Goal: Task Accomplishment & Management: Complete application form

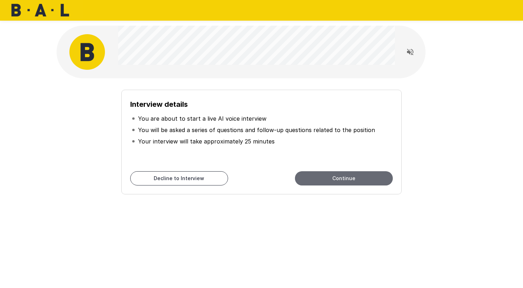
click at [330, 177] on button "Continue" at bounding box center [344, 178] width 98 height 14
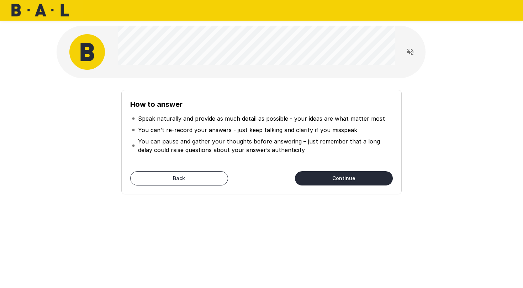
click at [342, 179] on button "Continue" at bounding box center [344, 178] width 98 height 14
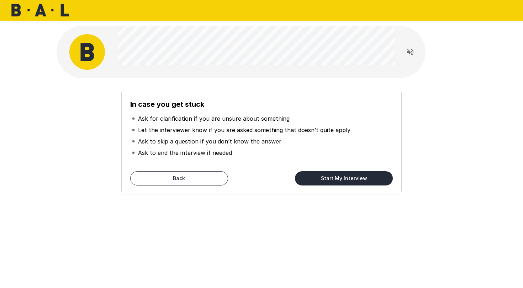
click at [340, 179] on button "Start My Interview" at bounding box center [344, 178] width 98 height 14
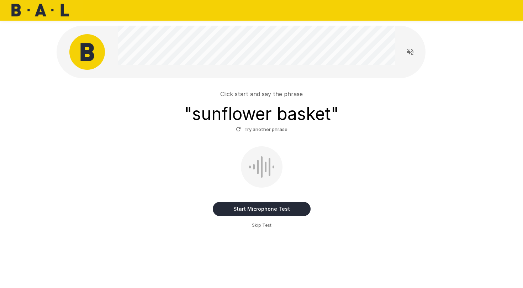
click at [246, 207] on button "Start Microphone Test" at bounding box center [262, 209] width 98 height 14
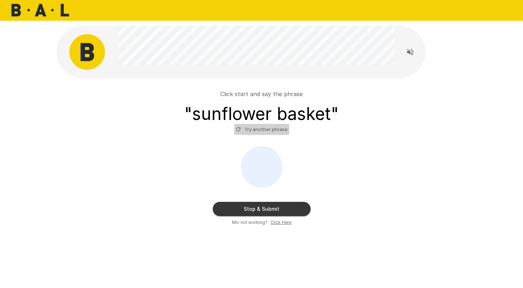
click at [271, 131] on button "Try another phrase" at bounding box center [261, 129] width 55 height 11
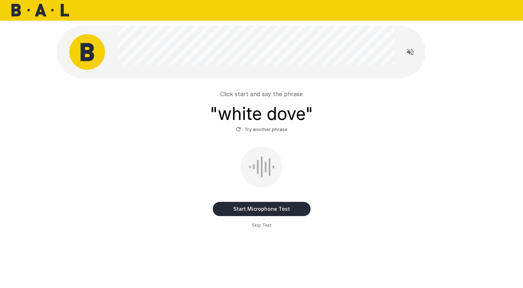
click at [262, 168] on div at bounding box center [262, 166] width 2 height 21
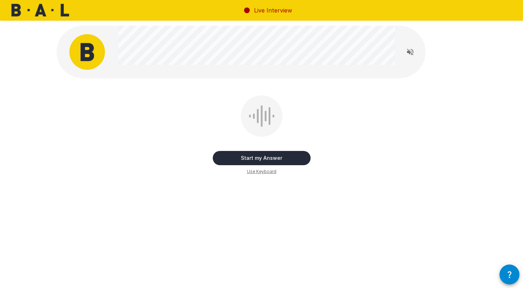
click at [255, 154] on button "Start my Answer" at bounding box center [262, 158] width 98 height 14
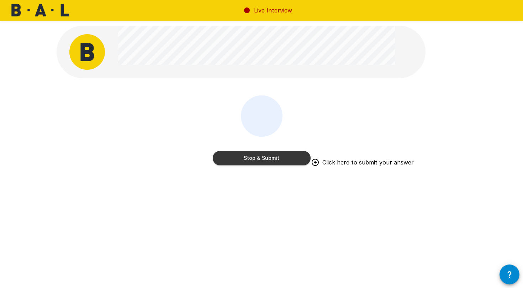
click at [254, 154] on button "Stop & Submit" at bounding box center [262, 158] width 98 height 14
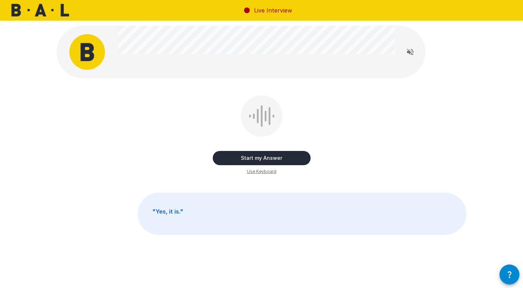
click at [259, 158] on button "Start my Answer" at bounding box center [262, 158] width 98 height 14
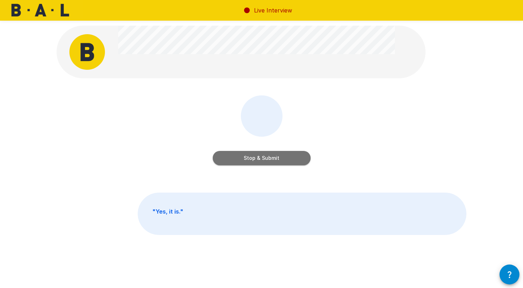
click at [259, 158] on button "Stop & Submit" at bounding box center [262, 158] width 98 height 14
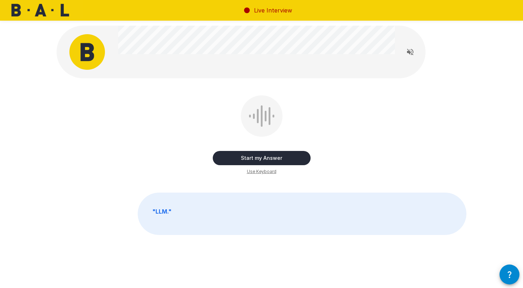
click at [259, 158] on button "Start my Answer" at bounding box center [262, 158] width 98 height 14
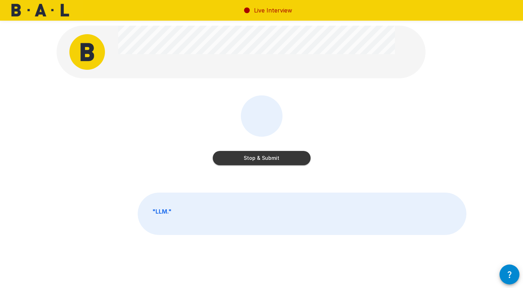
click at [259, 158] on button "Stop & Submit" at bounding box center [262, 158] width 98 height 14
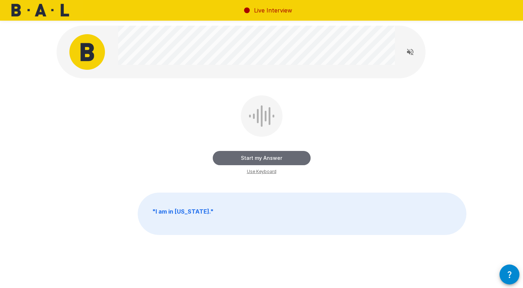
click at [259, 158] on button "Start my Answer" at bounding box center [262, 158] width 98 height 14
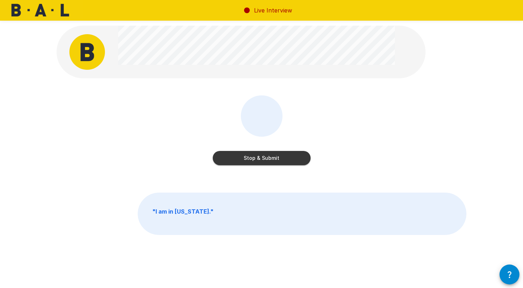
click at [259, 158] on button "Stop & Submit" at bounding box center [262, 158] width 98 height 14
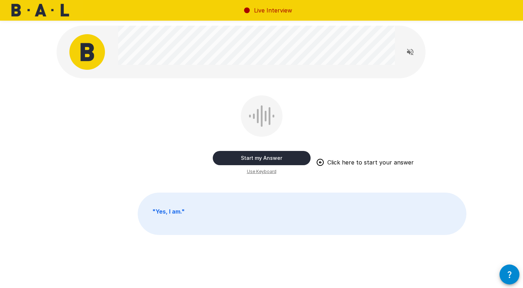
click at [264, 157] on button "Start my Answer" at bounding box center [262, 158] width 98 height 14
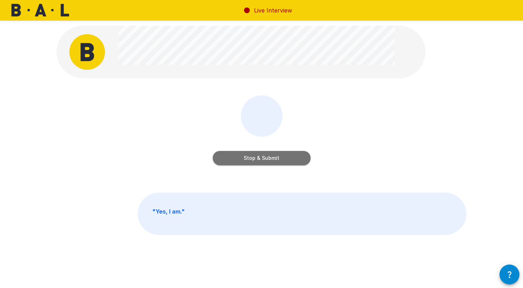
click at [264, 157] on button "Stop & Submit" at bounding box center [262, 158] width 98 height 14
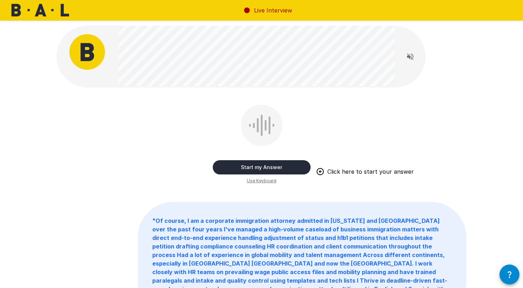
click at [267, 165] on button "Start my Answer" at bounding box center [262, 167] width 98 height 14
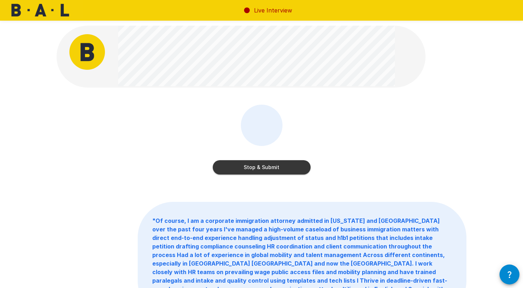
click at [267, 165] on button "Stop & Submit" at bounding box center [262, 167] width 98 height 14
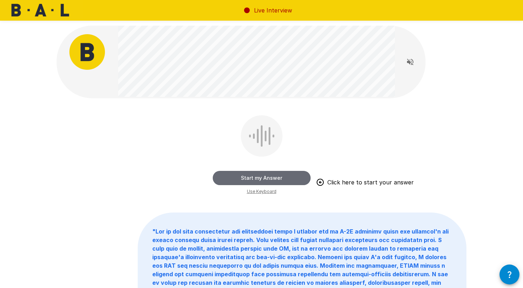
click at [269, 173] on button "Start my Answer" at bounding box center [262, 178] width 98 height 14
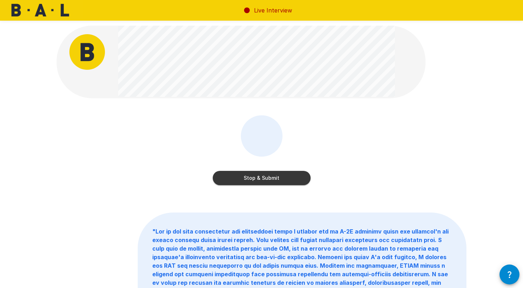
click at [267, 178] on button "Stop & Submit" at bounding box center [262, 178] width 98 height 14
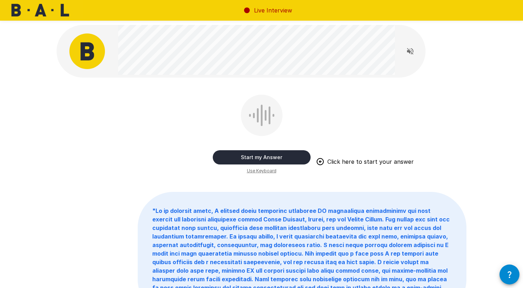
scroll to position [1, 0]
click at [256, 156] on button "Start my Answer" at bounding box center [262, 157] width 98 height 14
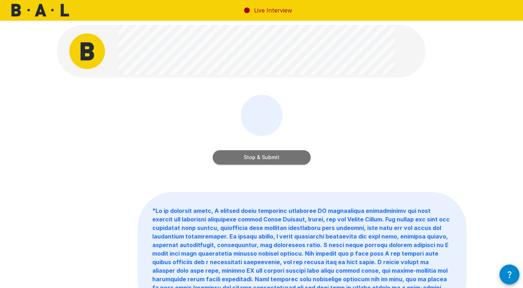
click at [226, 158] on button "Stop & Submit" at bounding box center [262, 157] width 98 height 14
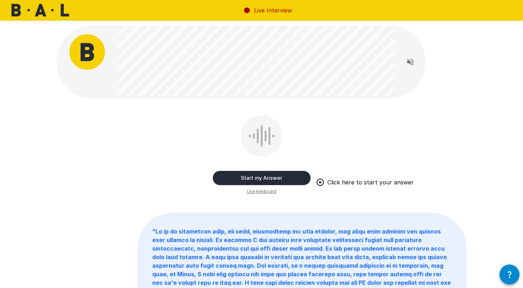
click at [236, 174] on button "Start my Answer" at bounding box center [262, 178] width 98 height 14
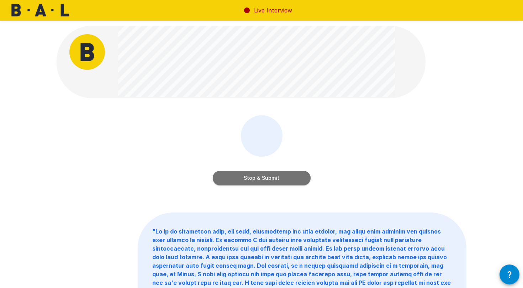
click at [236, 174] on button "Stop & Submit" at bounding box center [262, 178] width 98 height 14
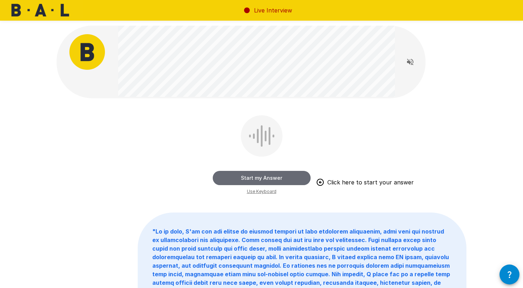
click at [239, 180] on button "Start my Answer" at bounding box center [262, 178] width 98 height 14
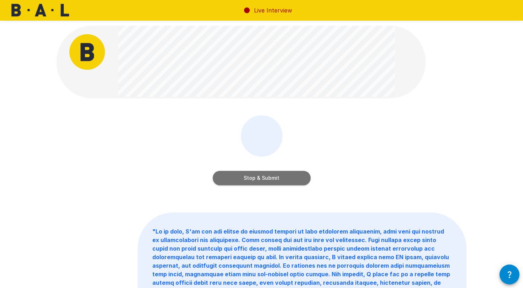
click at [239, 180] on button "Stop & Submit" at bounding box center [262, 178] width 98 height 14
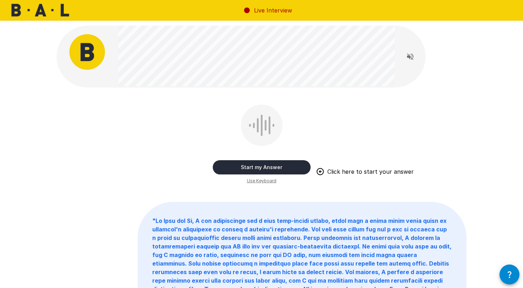
click at [245, 169] on button "Start my Answer" at bounding box center [262, 167] width 98 height 14
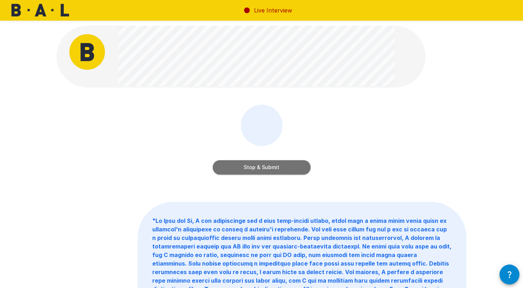
click at [229, 163] on button "Stop & Submit" at bounding box center [262, 167] width 98 height 14
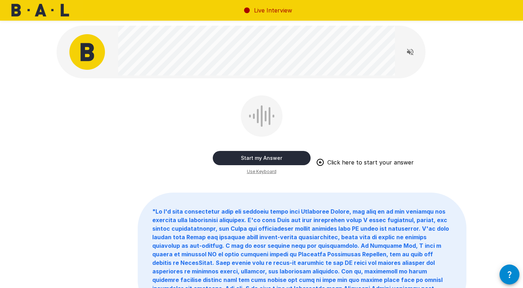
click at [241, 159] on button "Start my Answer" at bounding box center [262, 158] width 98 height 14
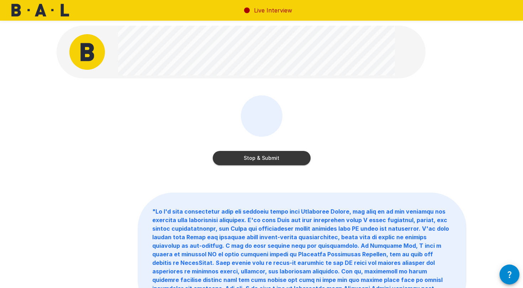
click at [241, 159] on button "Stop & Submit" at bounding box center [262, 158] width 98 height 14
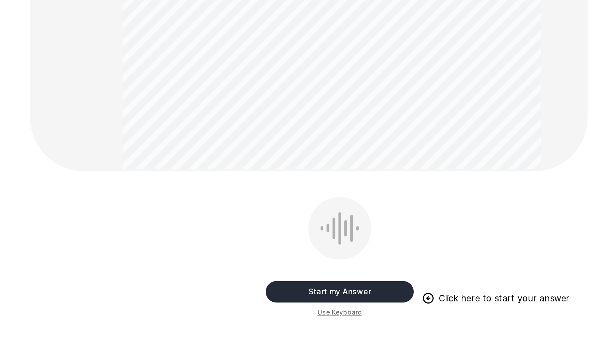
scroll to position [134, 0]
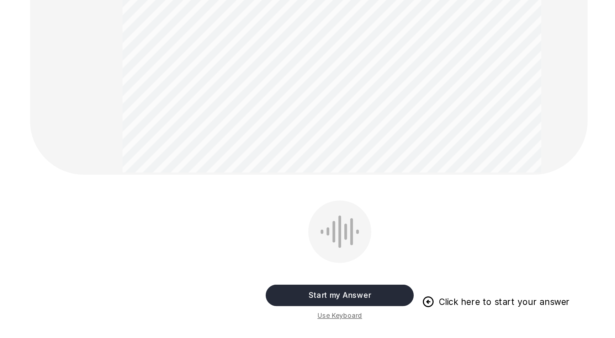
click at [259, 287] on button "Start my Answer" at bounding box center [308, 300] width 98 height 14
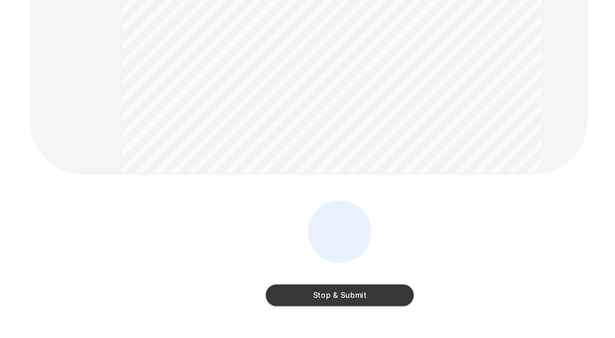
click at [259, 287] on button "Stop & Submit" at bounding box center [308, 300] width 98 height 14
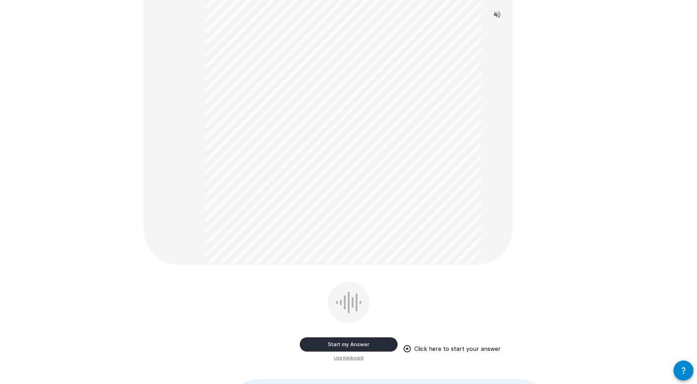
scroll to position [265, 0]
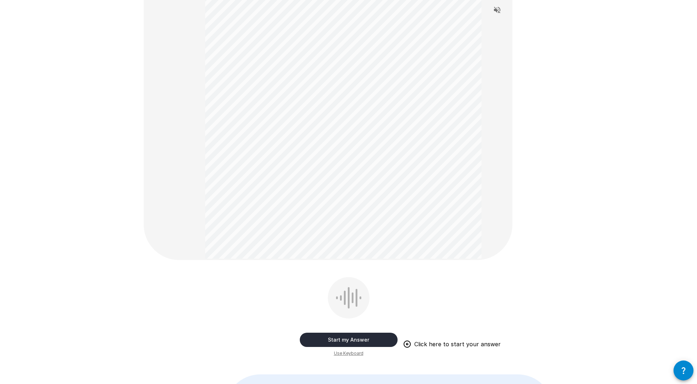
click at [335, 287] on button "Start my Answer" at bounding box center [349, 339] width 98 height 14
click at [335, 287] on button "Stop & Submit" at bounding box center [349, 339] width 98 height 14
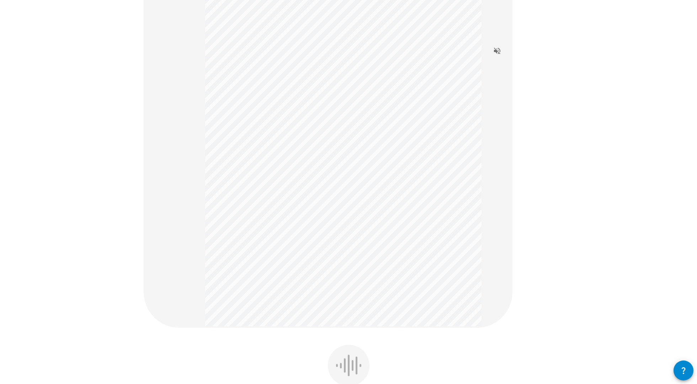
scroll to position [252, 0]
click at [343, 287] on div at bounding box center [349, 364] width 42 height 41
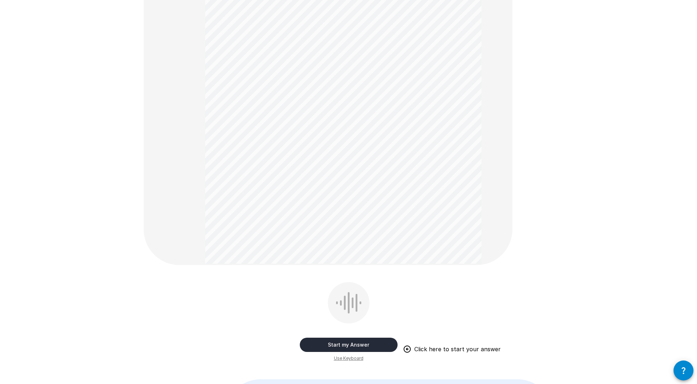
scroll to position [314, 0]
click at [344, 287] on button "Start my Answer" at bounding box center [349, 344] width 98 height 14
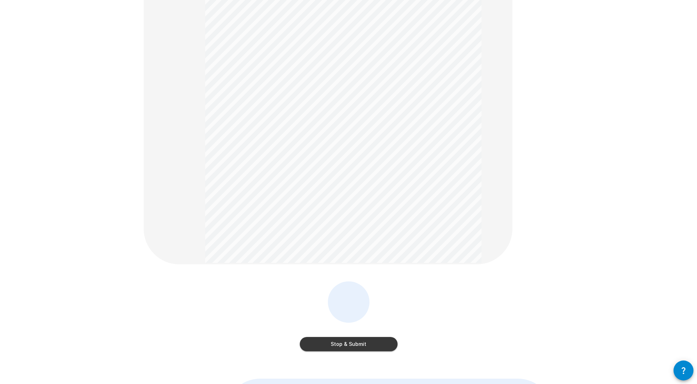
click at [344, 287] on button "Stop & Submit" at bounding box center [349, 344] width 98 height 14
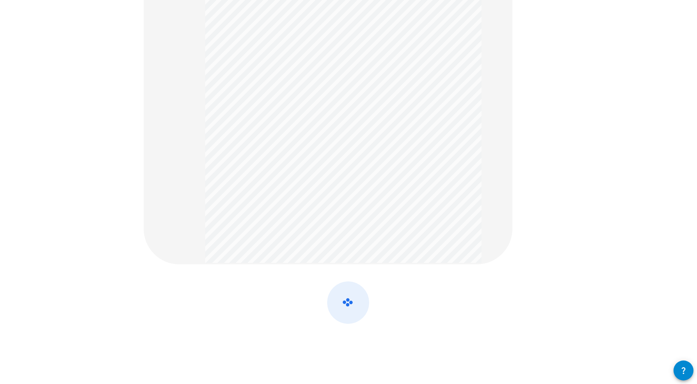
scroll to position [0, 0]
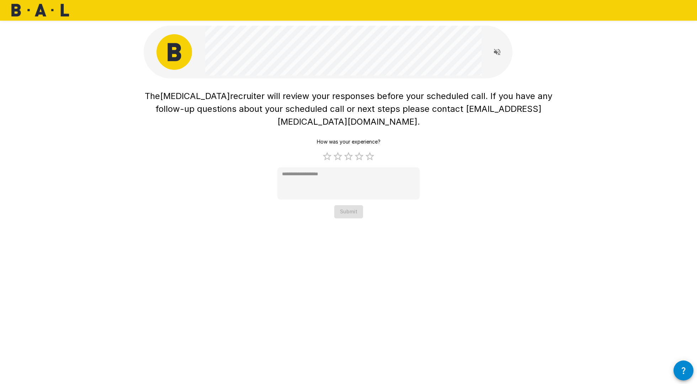
type textarea "*"
